Goal: Task Accomplishment & Management: Use online tool/utility

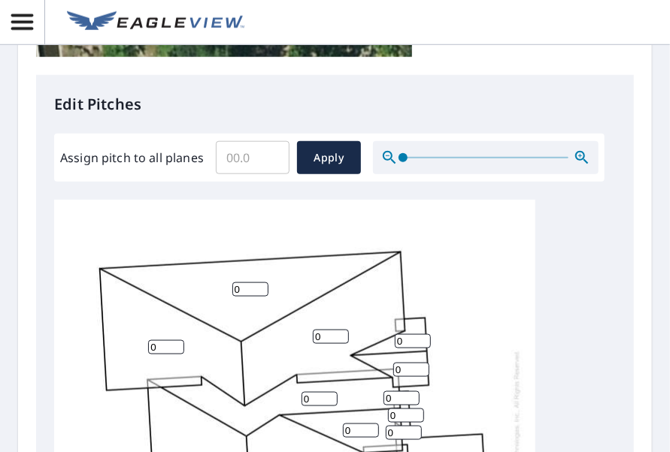
scroll to position [555, 0]
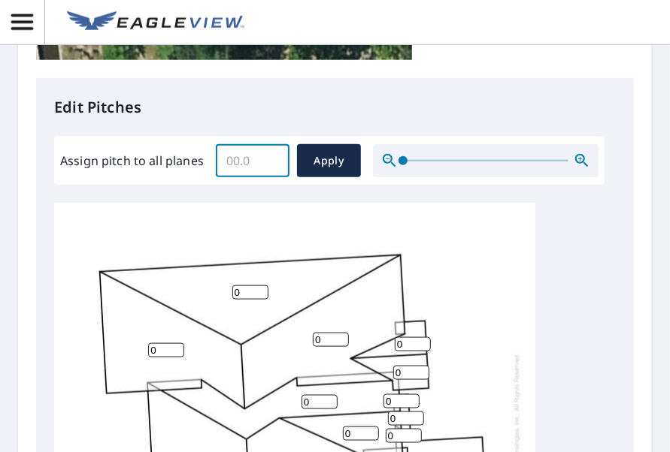
click at [245, 156] on input "Assign pitch to all planes" at bounding box center [253, 161] width 74 height 42
type input "12"
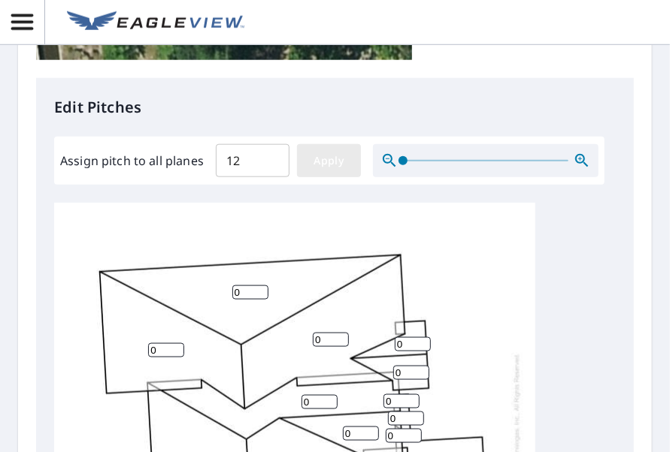
click at [334, 171] on button "Apply" at bounding box center [329, 160] width 64 height 33
type input "12"
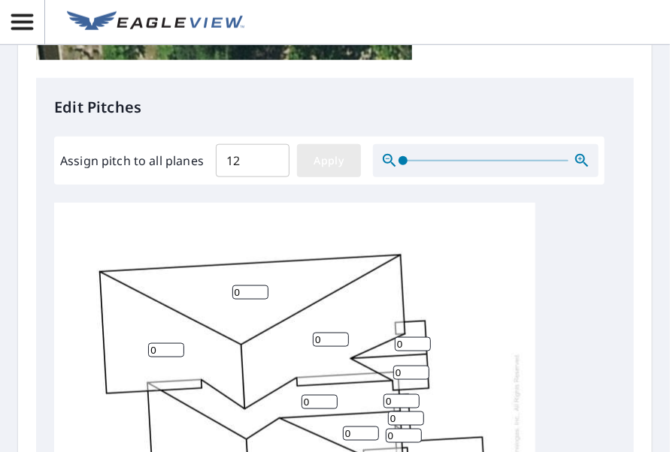
type input "12"
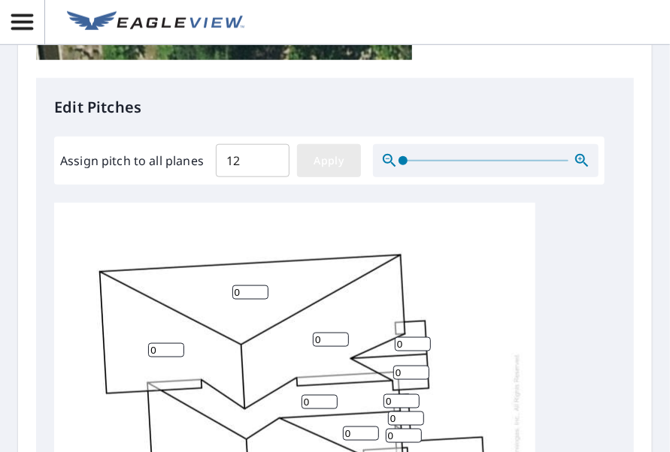
type input "12"
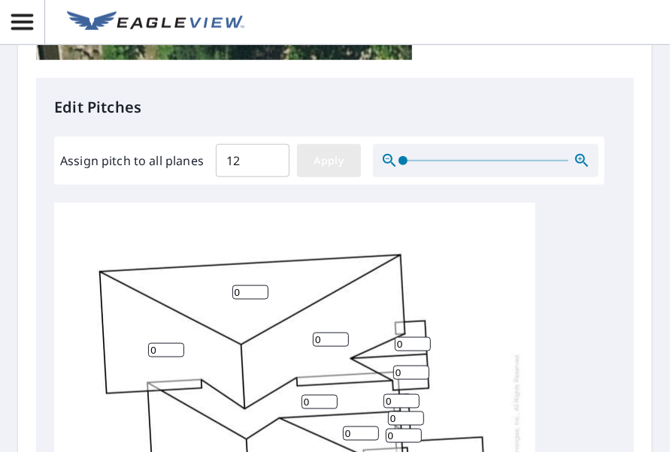
type input "12"
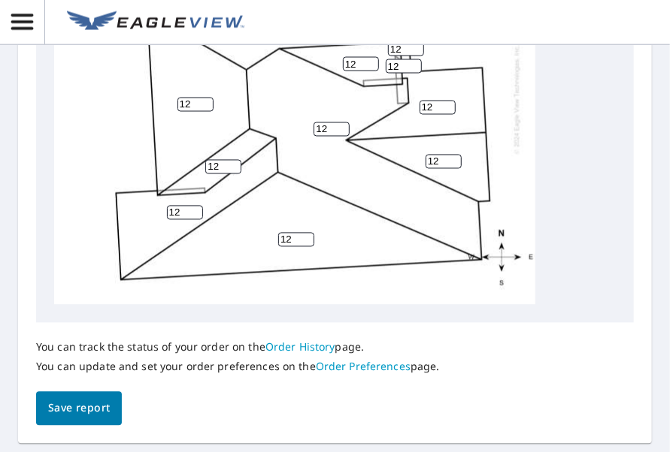
scroll to position [980, 0]
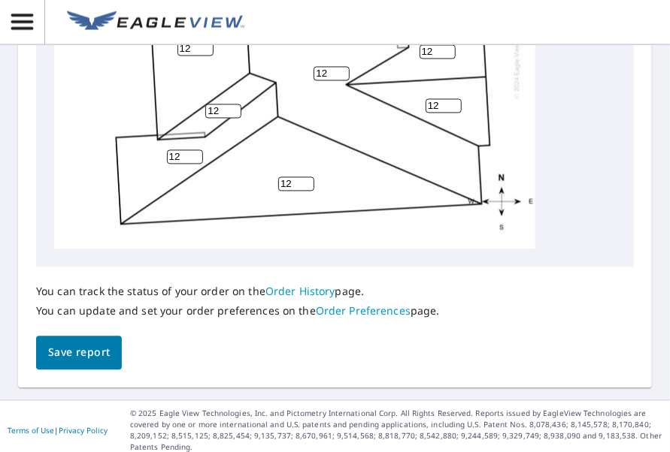
click at [98, 346] on span "Save report" at bounding box center [79, 353] width 62 height 19
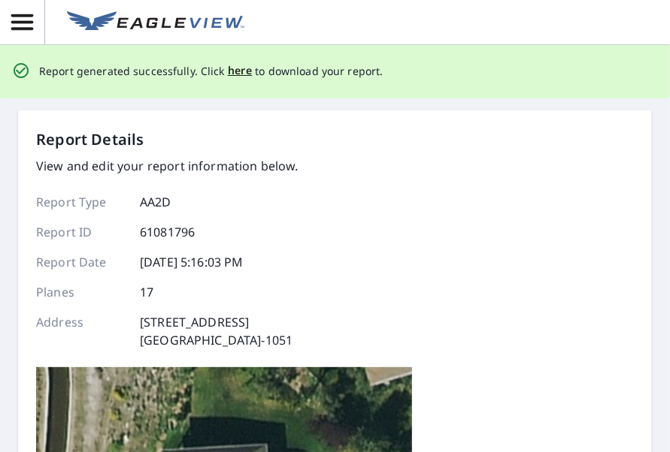
scroll to position [4, 0]
